Goal: Task Accomplishment & Management: Use online tool/utility

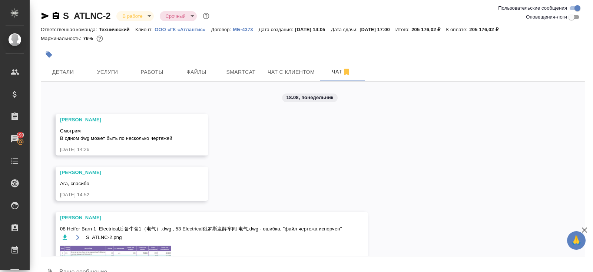
scroll to position [1977, 0]
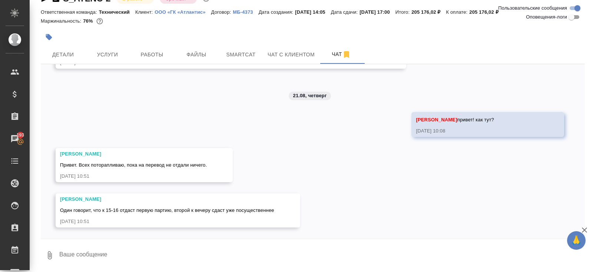
click at [197, 257] on textarea at bounding box center [322, 255] width 527 height 25
type textarea "вчера в 18 обещали...."
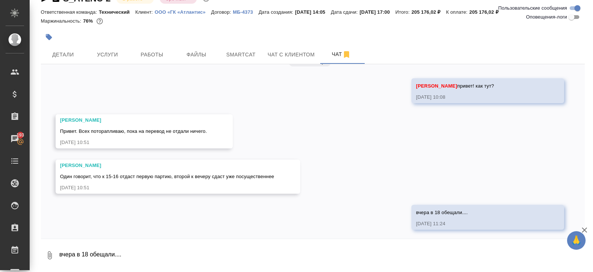
scroll to position [2012, 0]
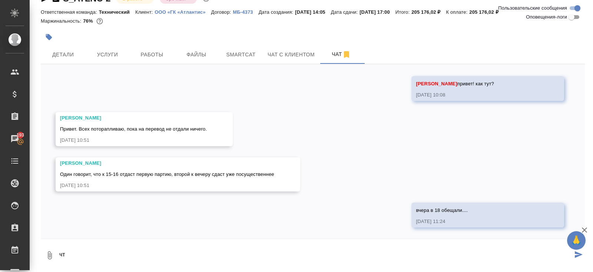
type textarea "ч"
type textarea "ладно, ждем"
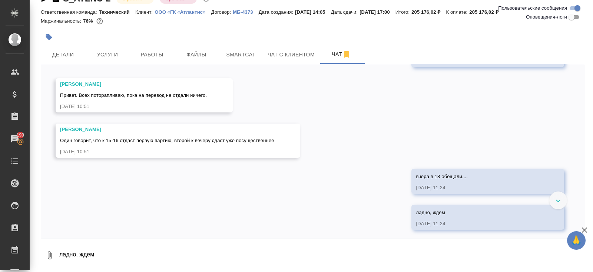
scroll to position [2048, 0]
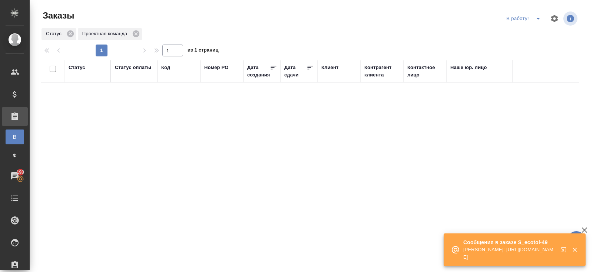
click at [565, 248] on icon "button" at bounding box center [565, 251] width 9 height 9
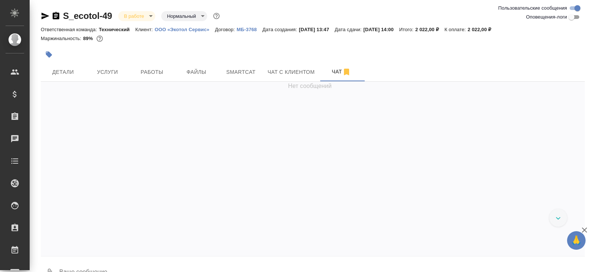
scroll to position [10, 0]
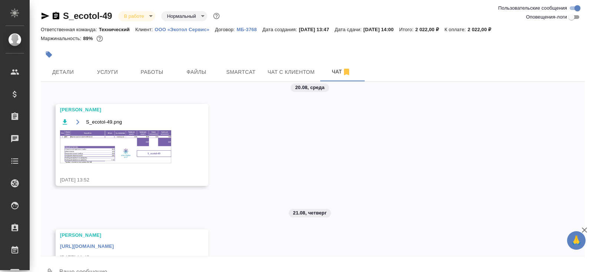
click at [42, 17] on icon "button" at bounding box center [46, 16] width 8 height 7
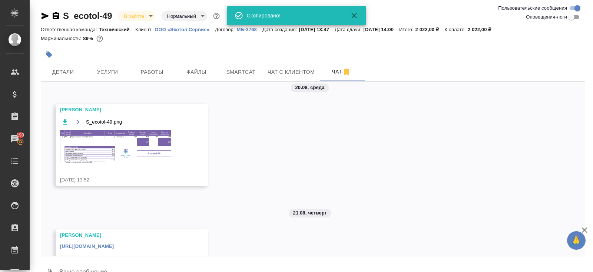
scroll to position [43, 0]
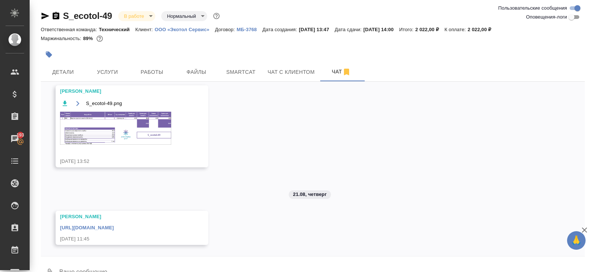
click at [114, 228] on link "https://drive.awatera.com/apps/files/files/10154642?dir=/Shares/%D0%9E%D0%9E%D0…" at bounding box center [87, 228] width 54 height 6
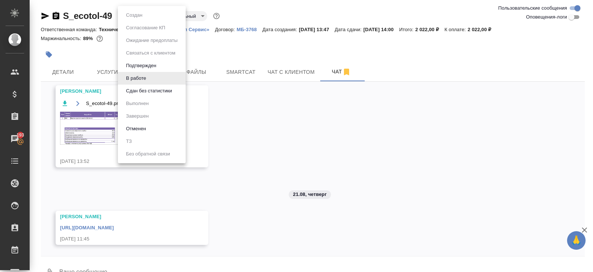
click at [139, 16] on body "🙏 .cls-1 fill:#fff; AWATERA Belyakova Yulia Клиенты Спецификации Заказы 193 Чат…" at bounding box center [296, 136] width 593 height 272
click at [140, 19] on button "Сдан без статистики" at bounding box center [134, 15] width 21 height 8
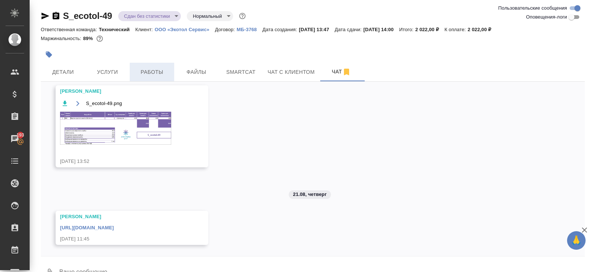
click at [155, 76] on span "Работы" at bounding box center [152, 71] width 36 height 9
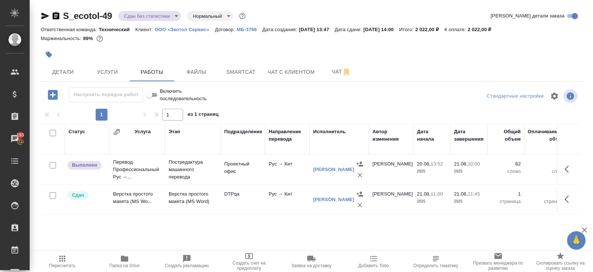
click at [239, 75] on span "Smartcat" at bounding box center [241, 71] width 36 height 9
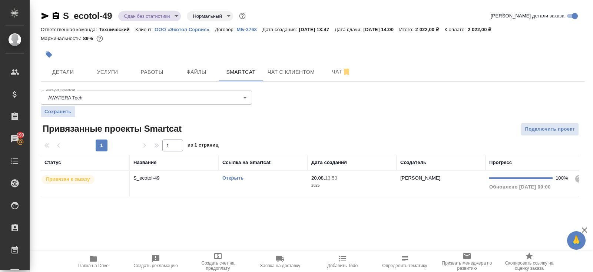
click at [272, 185] on td "Открыть" at bounding box center [263, 184] width 89 height 26
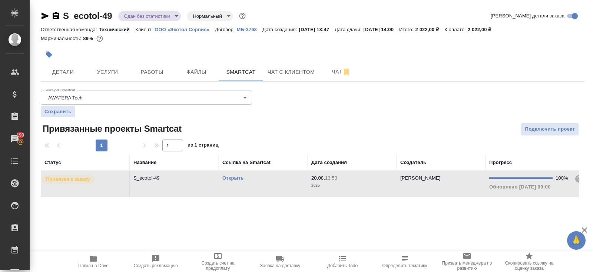
click at [272, 184] on td "Открыть" at bounding box center [263, 184] width 89 height 26
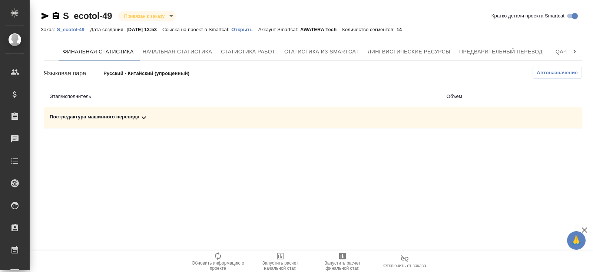
click at [151, 118] on div "Постредактура машинного перевода" at bounding box center [242, 117] width 385 height 9
click at [549, 76] on button "Автоназначение" at bounding box center [557, 73] width 49 height 12
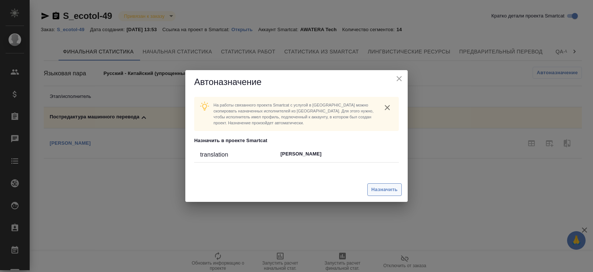
click at [379, 186] on span "Назначить" at bounding box center [385, 189] width 26 height 9
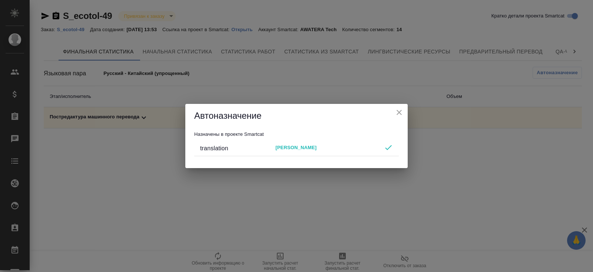
click at [341, 225] on div "Автоназначение Назначены в проекте Smartcat translation [PERSON_NAME]" at bounding box center [296, 136] width 593 height 272
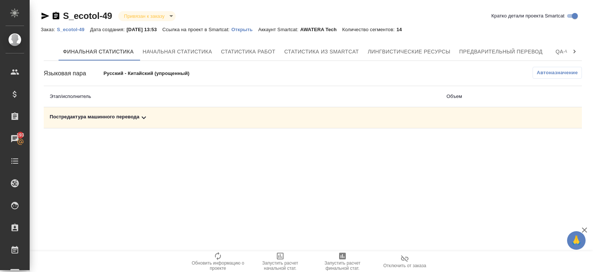
click at [336, 261] on span "Запустить расчет финальной стат." at bounding box center [342, 265] width 53 height 10
